Goal: Task Accomplishment & Management: Use online tool/utility

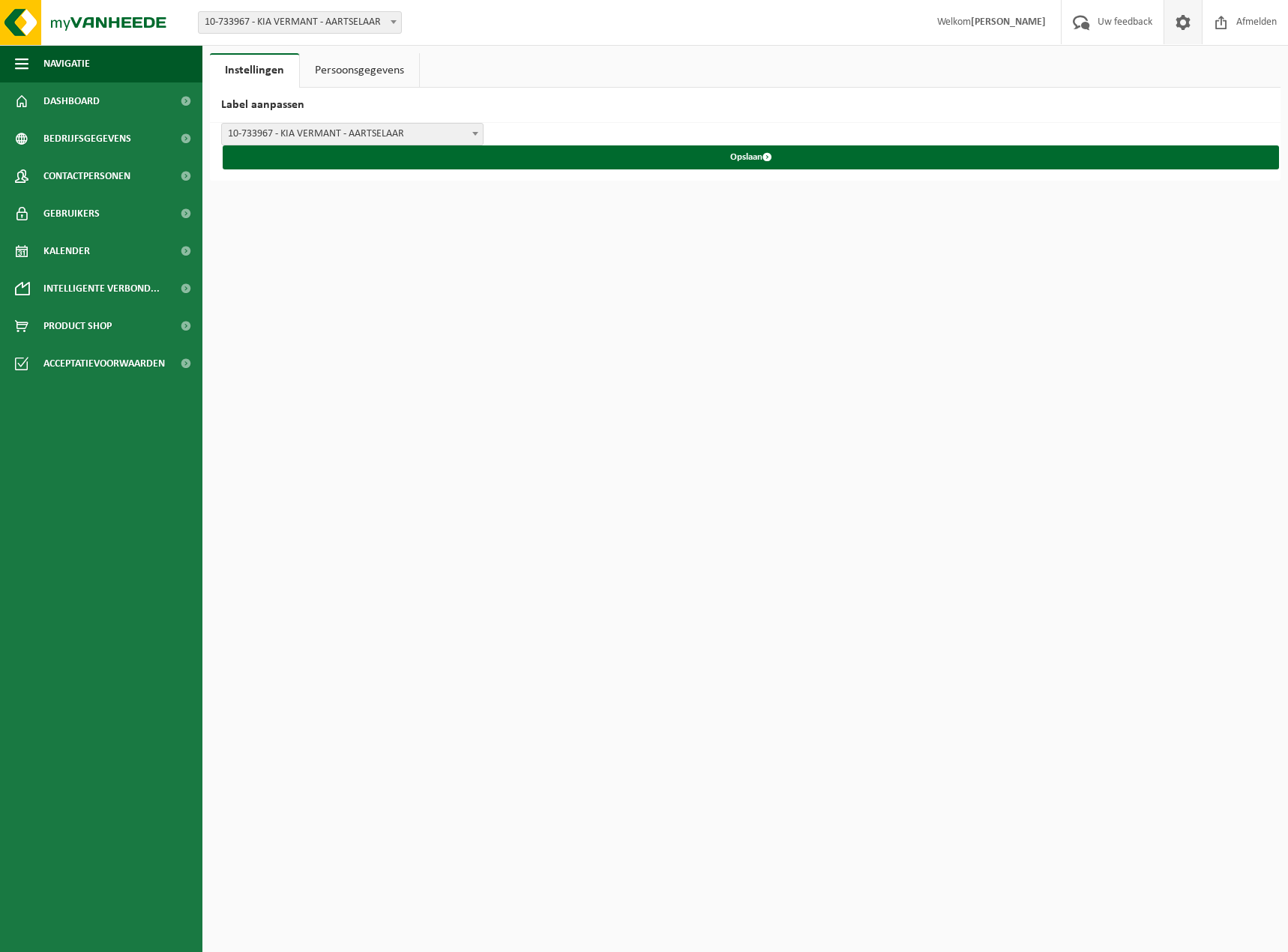
click at [315, 138] on span "10-733967 - KIA VERMANT - AARTSELAAR" at bounding box center [352, 133] width 261 height 21
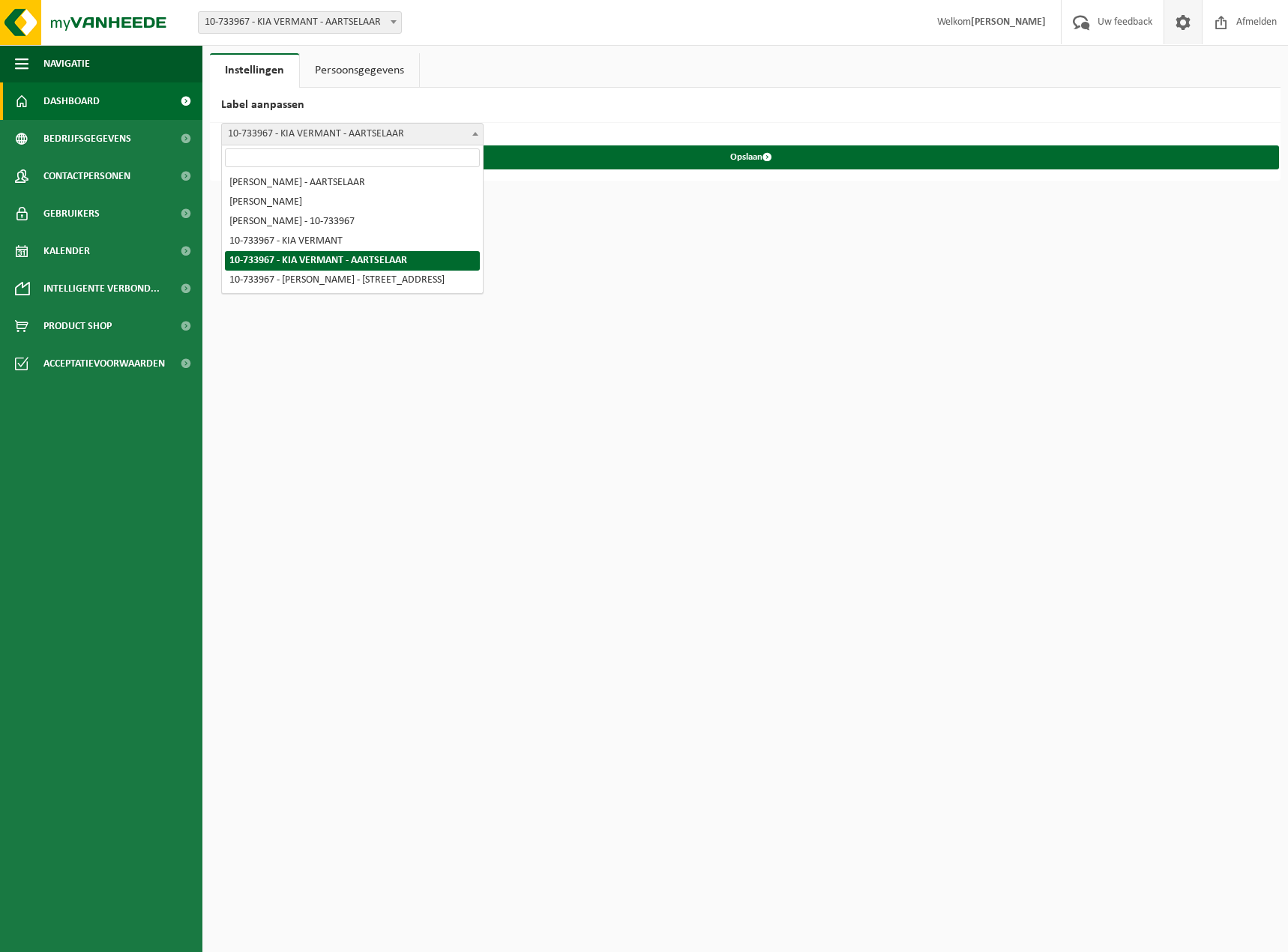
click at [96, 93] on span "Dashboard" at bounding box center [71, 101] width 56 height 38
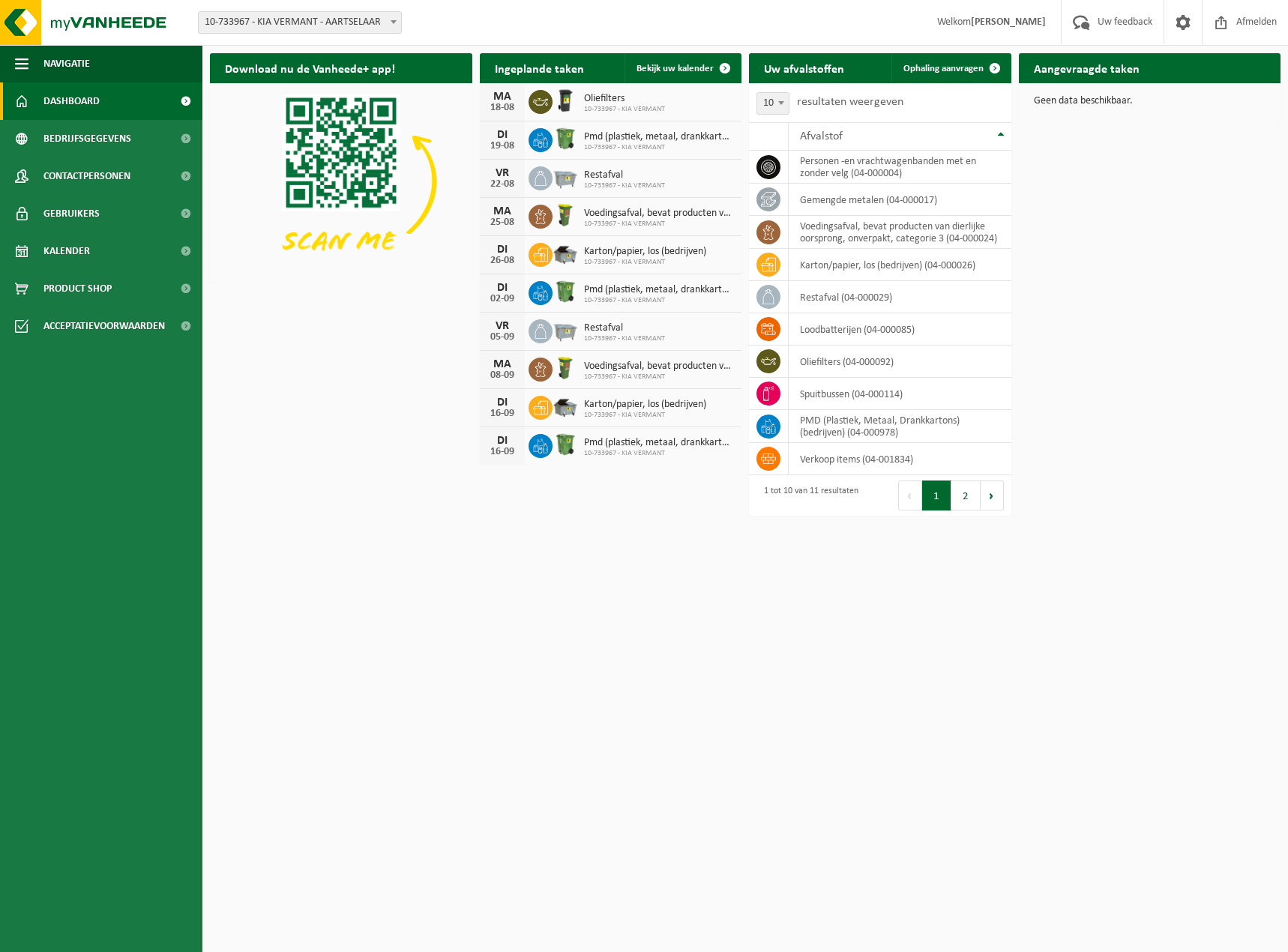
click at [518, 182] on div "[DATE]" at bounding box center [503, 178] width 45 height 38
click at [583, 182] on div "Restafval 10-733967 - [PERSON_NAME]" at bounding box center [621, 179] width 88 height 23
click at [596, 183] on span "10-733967 - KIA VERMANT" at bounding box center [624, 186] width 81 height 9
click at [856, 370] on td "oliefilters (04-000092)" at bounding box center [900, 362] width 223 height 33
click at [860, 391] on td "spuitbussen (04-000114)" at bounding box center [900, 393] width 223 height 33
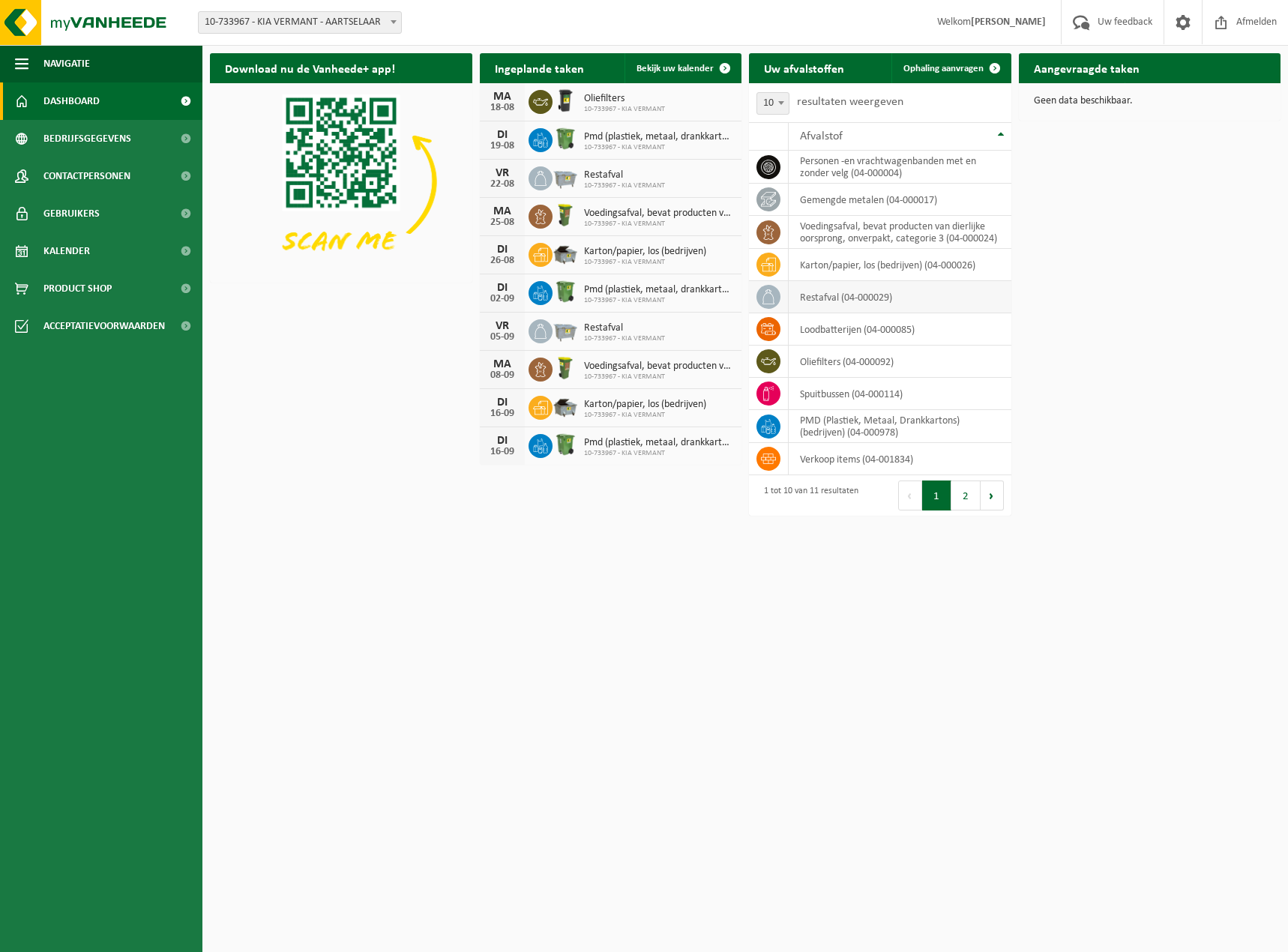
click at [802, 293] on td "restafval (04-000029)" at bounding box center [900, 297] width 223 height 33
click at [761, 294] on icon at bounding box center [769, 297] width 15 height 15
click at [768, 294] on icon at bounding box center [769, 297] width 15 height 15
click at [939, 65] on span "Ophaling aanvragen" at bounding box center [944, 68] width 80 height 10
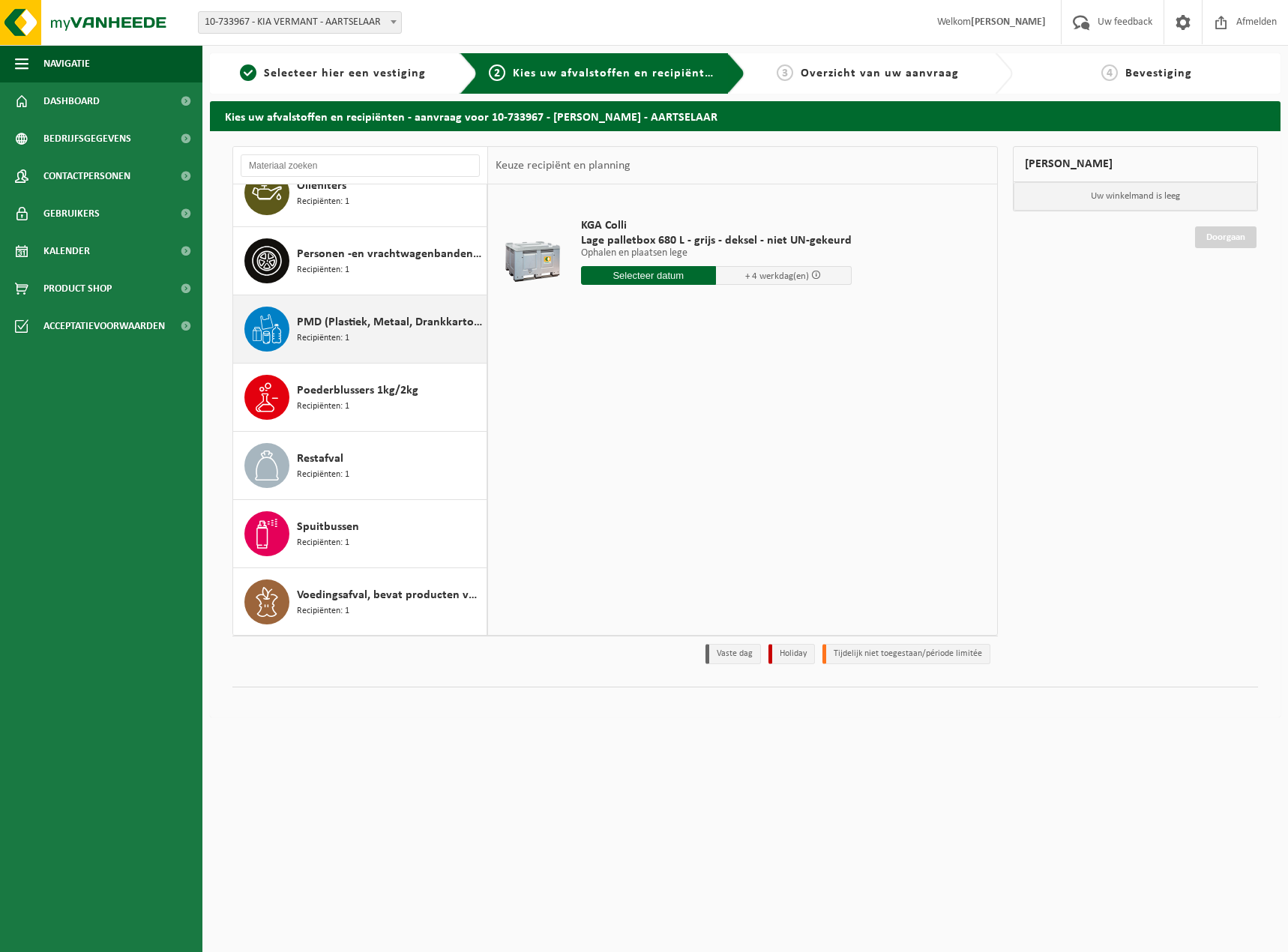
scroll to position [231, 0]
click at [343, 696] on div at bounding box center [745, 694] width 1025 height 16
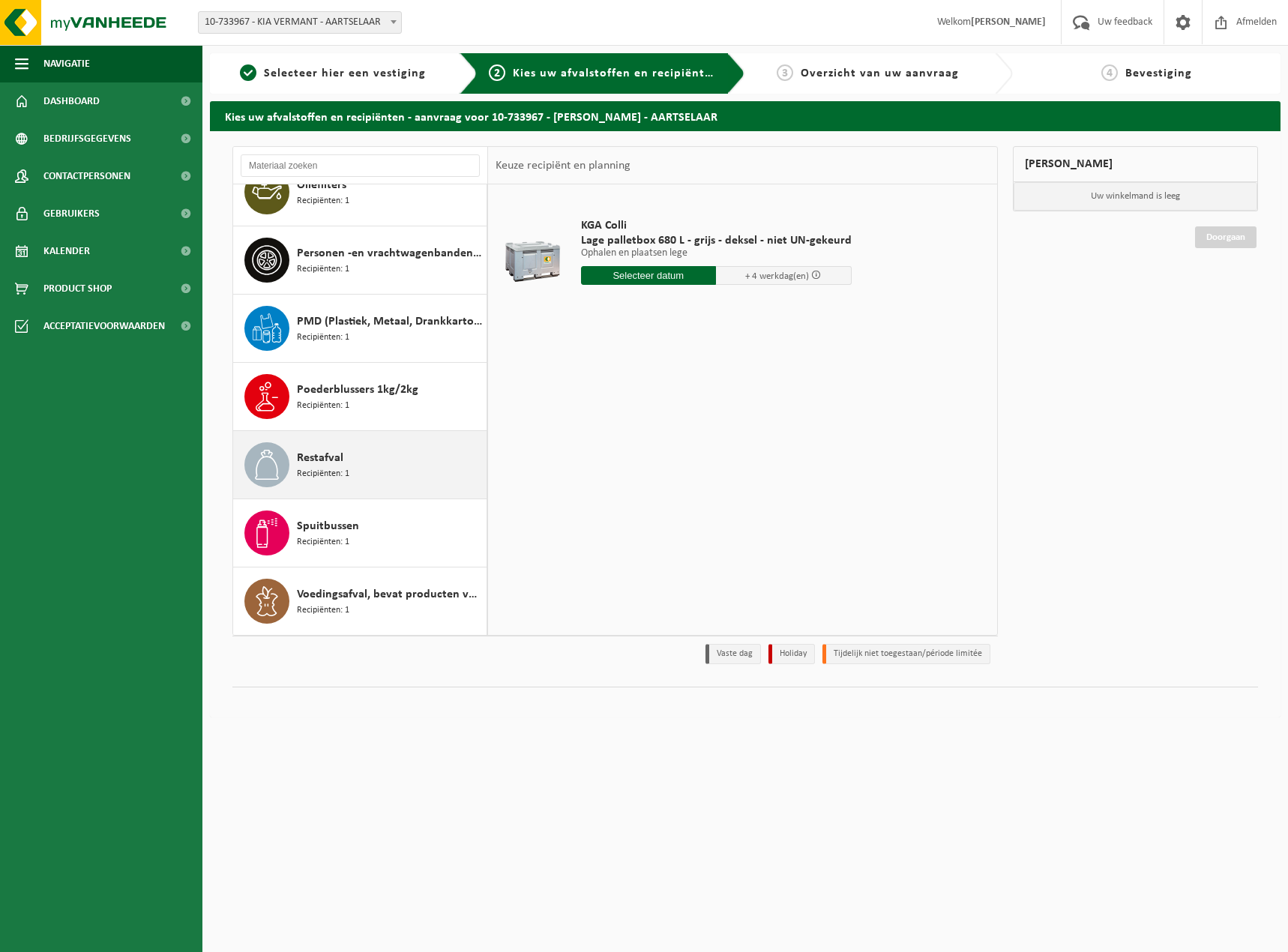
click at [355, 467] on div "Restafval Recipiënten: 1" at bounding box center [389, 465] width 186 height 45
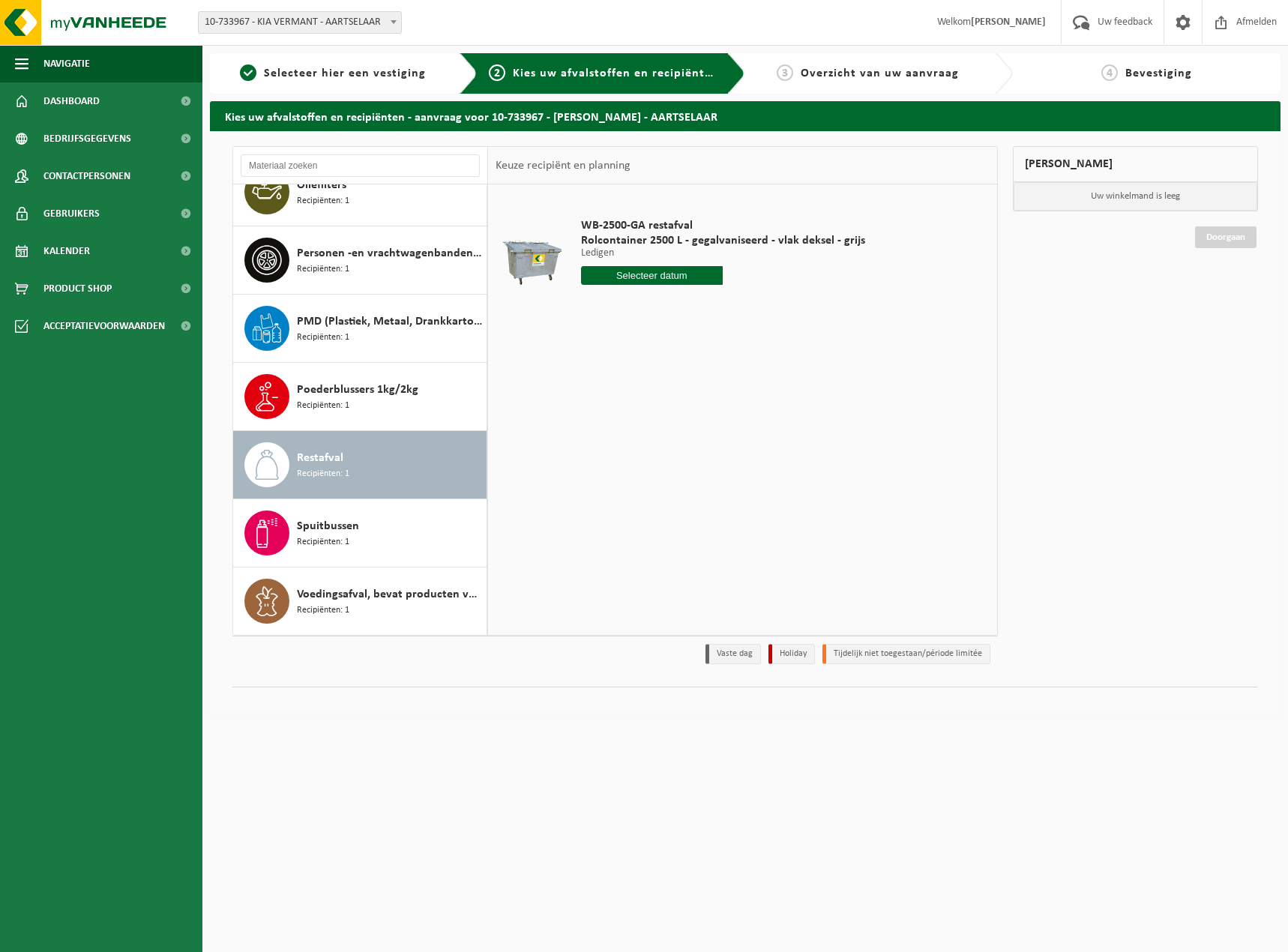
click at [633, 274] on input "text" at bounding box center [652, 275] width 143 height 18
click at [784, 406] on div "WB-2500-GA restafval Rolcontainer 2500 L - gegalvaniseerd - vlak deksel - grijs…" at bounding box center [742, 409] width 509 height 450
